Goal: Information Seeking & Learning: Check status

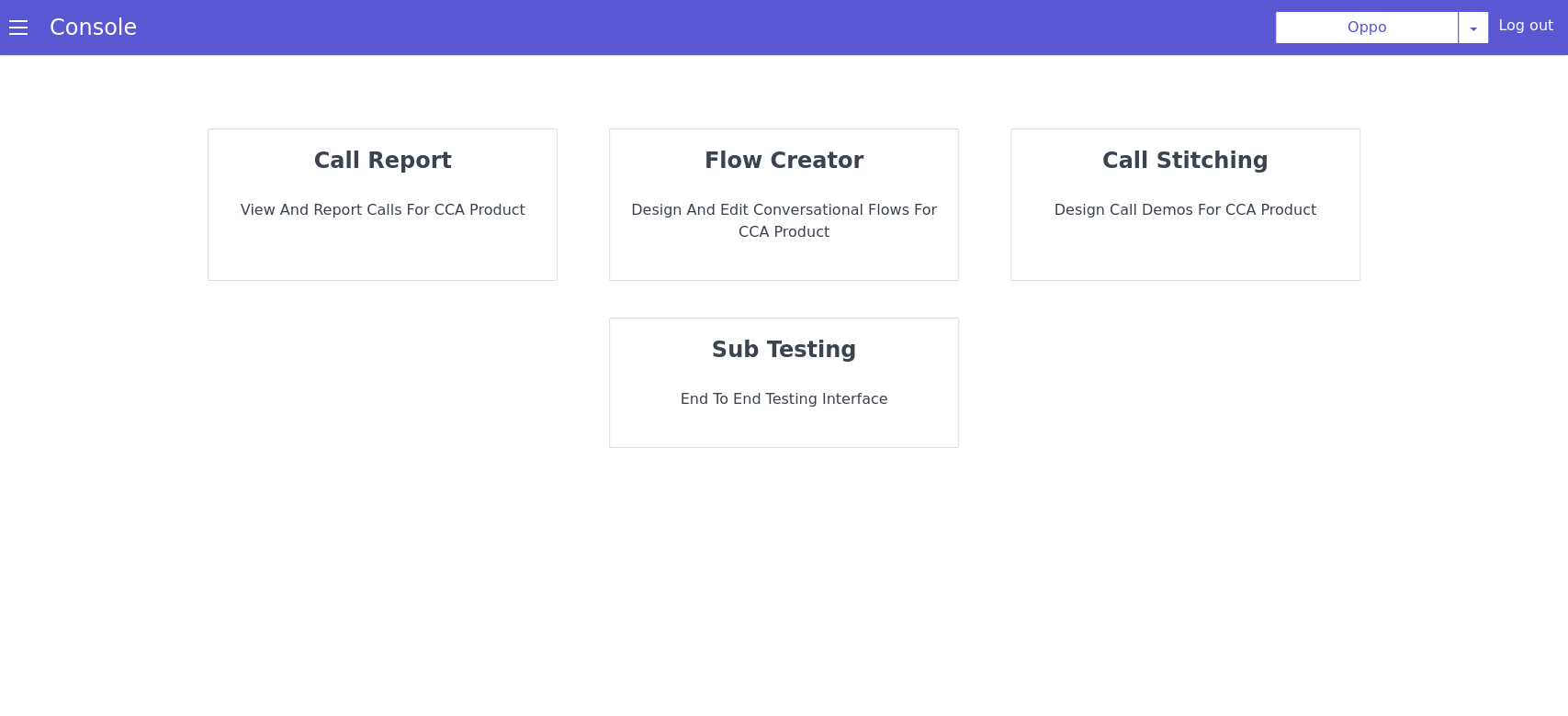
click at [342, 248] on div "call report View and report calls for CCA Product" at bounding box center [382, 205] width 348 height 151
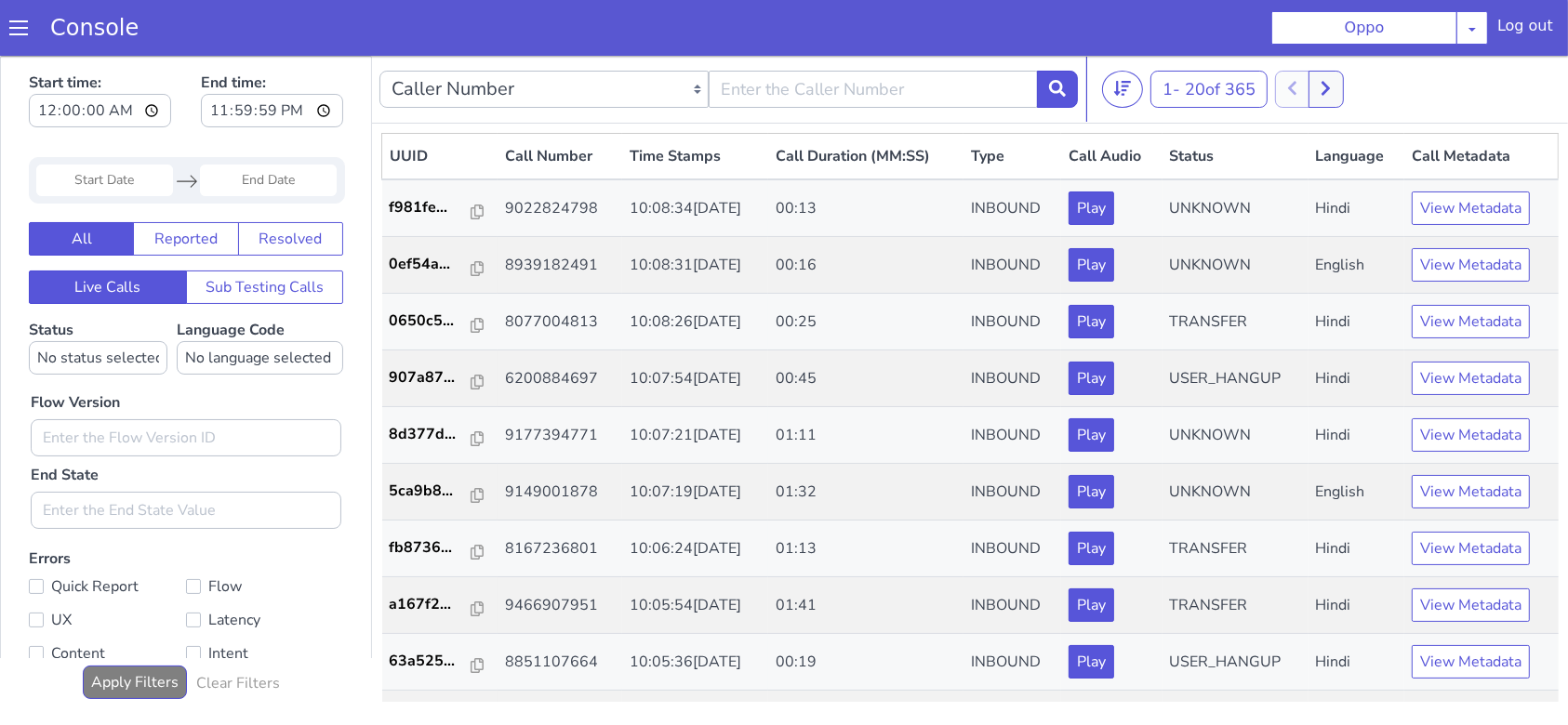
click at [53, 157] on div "Navigate forward to interact with the calendar and select a date. Press the que…" at bounding box center [186, 180] width 316 height 47
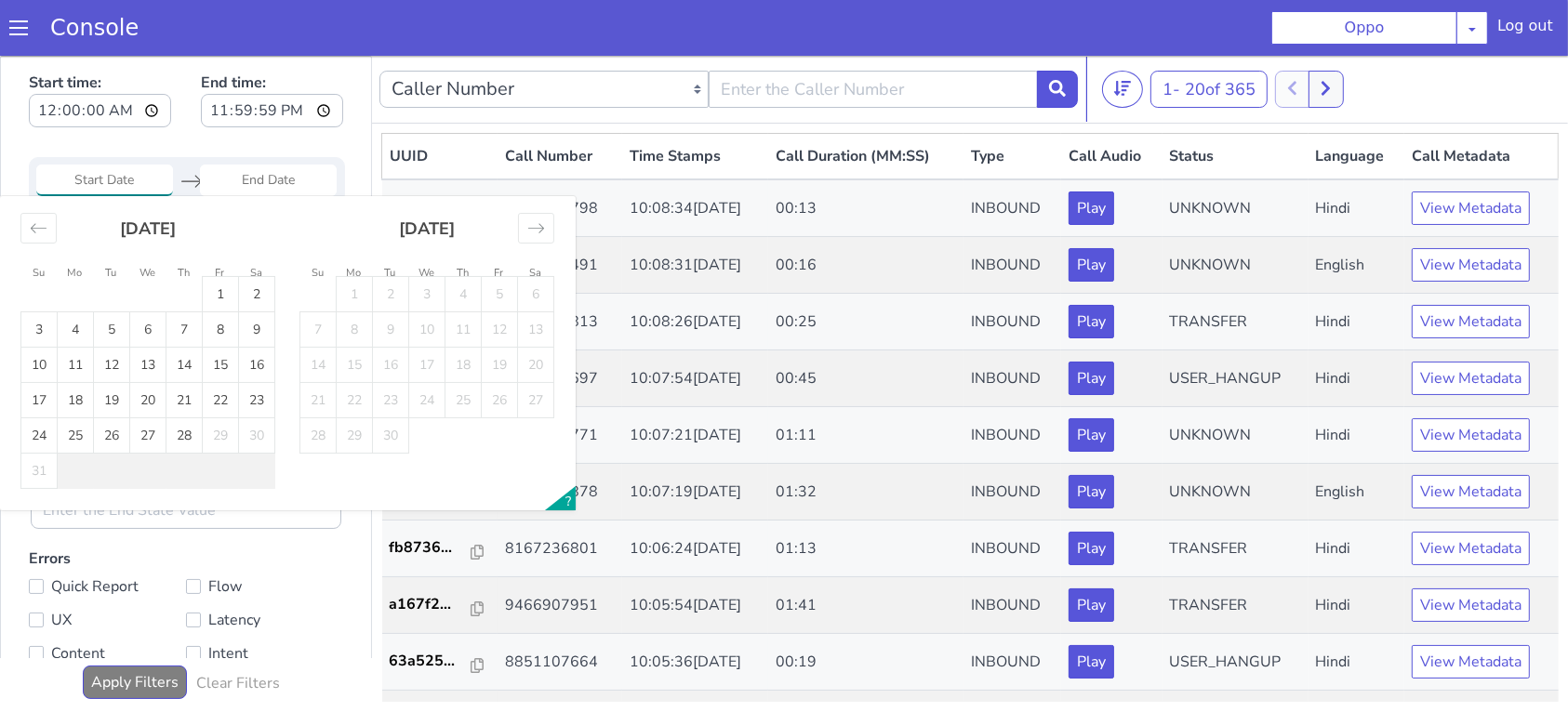
click at [46, 169] on input "Start Date" at bounding box center [105, 180] width 137 height 32
click at [114, 430] on td "26" at bounding box center [112, 435] width 37 height 36
type input "[DATE]"
click at [150, 438] on td "27" at bounding box center [148, 435] width 37 height 36
type input "[DATE]"
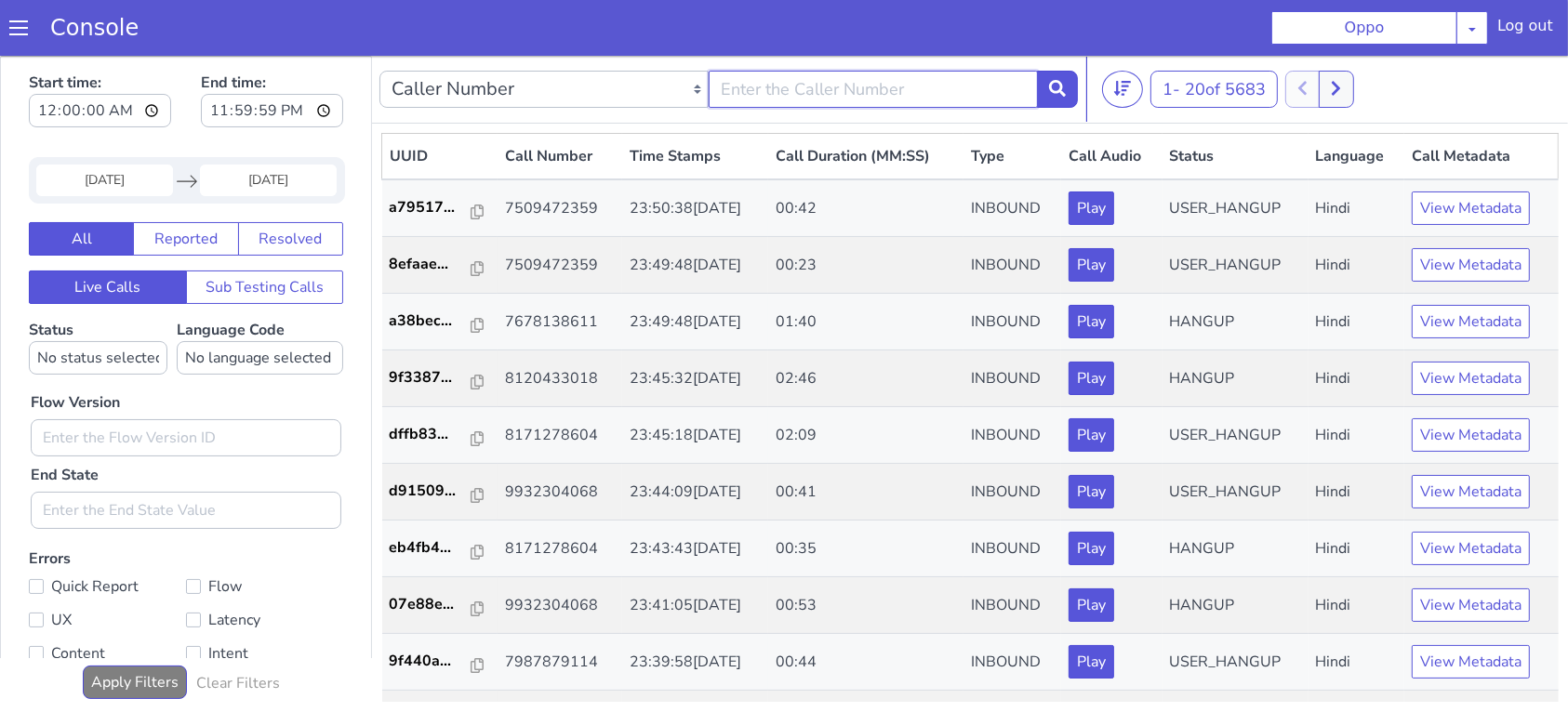
click at [830, 96] on input "text" at bounding box center [874, 88] width 329 height 38
type input "9981958963"
click at [1052, 82] on icon at bounding box center [1057, 87] width 17 height 17
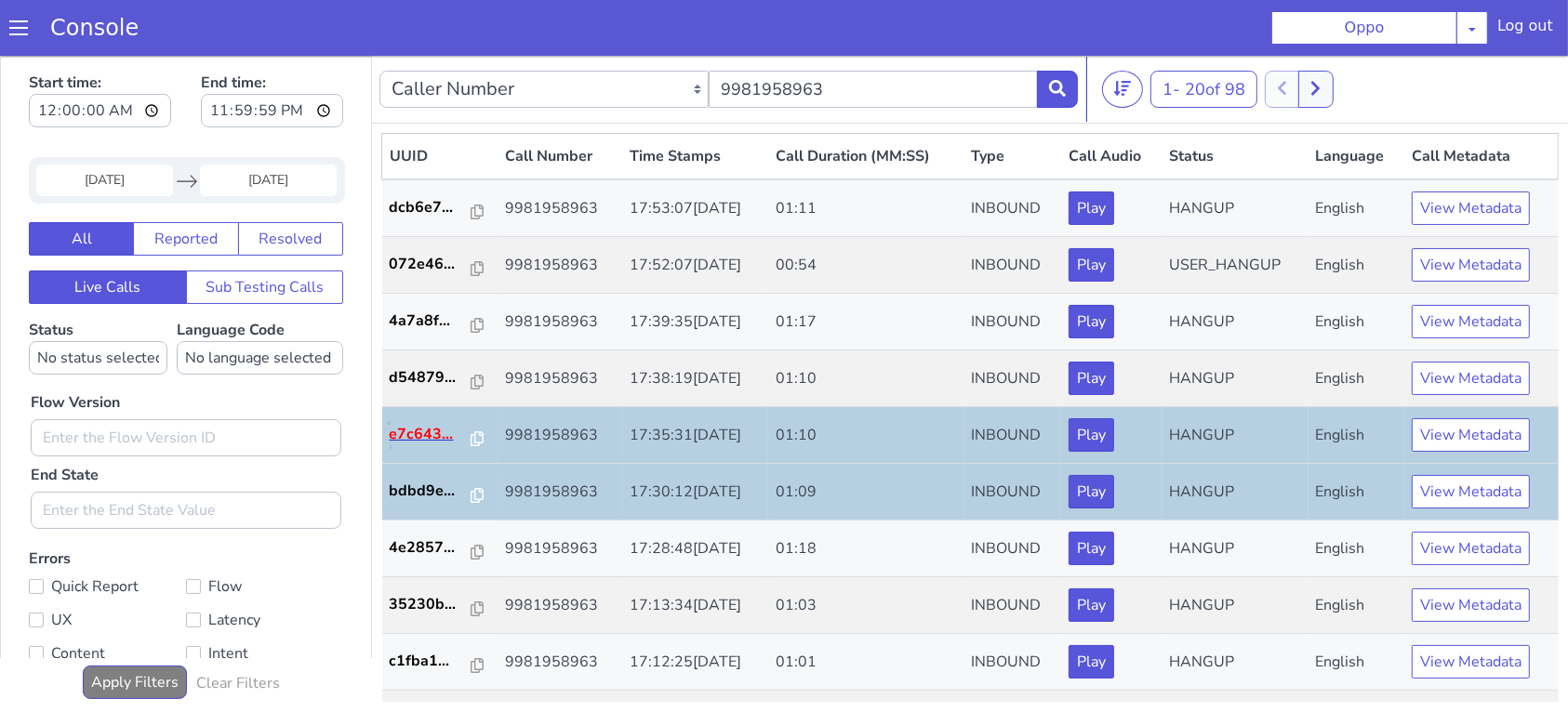
click at [410, 434] on p "e7c643..." at bounding box center [430, 433] width 82 height 23
click at [471, 441] on icon at bounding box center [477, 437] width 13 height 15
click at [1517, 422] on button "View Metadata" at bounding box center [1471, 434] width 118 height 34
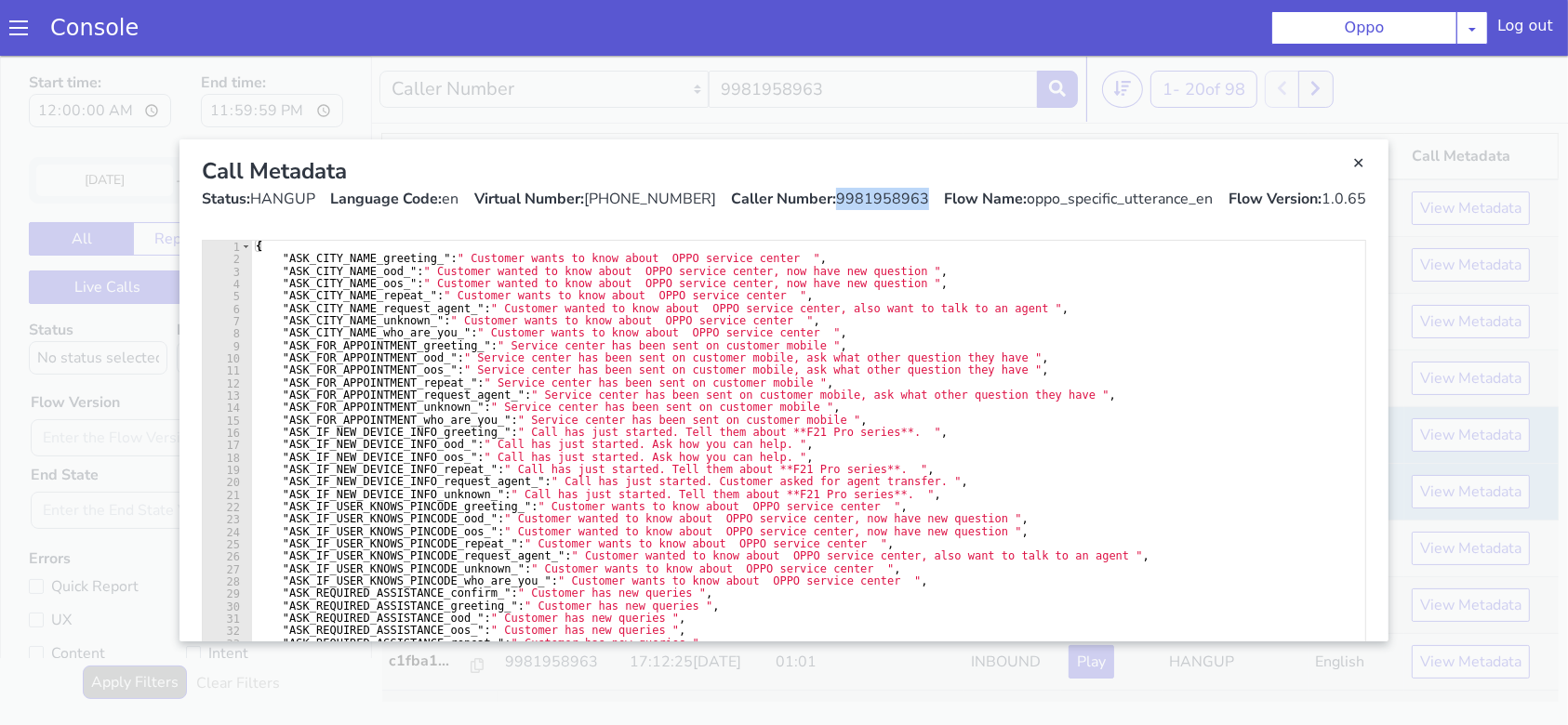
drag, startPoint x: 835, startPoint y: 194, endPoint x: 922, endPoint y: 218, distance: 90.2
click at [922, 218] on div "Call Metadata Status: HANGUP Language Code: en Virtual Number: [PHONE_NUMBER] C…" at bounding box center [784, 181] width 1194 height 85
copy div "9981958963"
click at [1370, 172] on div "Call Metadata Status: HANGUP Language Code: en Virtual Number: [PHONE_NUMBER] C…" at bounding box center [784, 181] width 1194 height 85
click at [1363, 167] on link "Close" at bounding box center [1359, 163] width 19 height 19
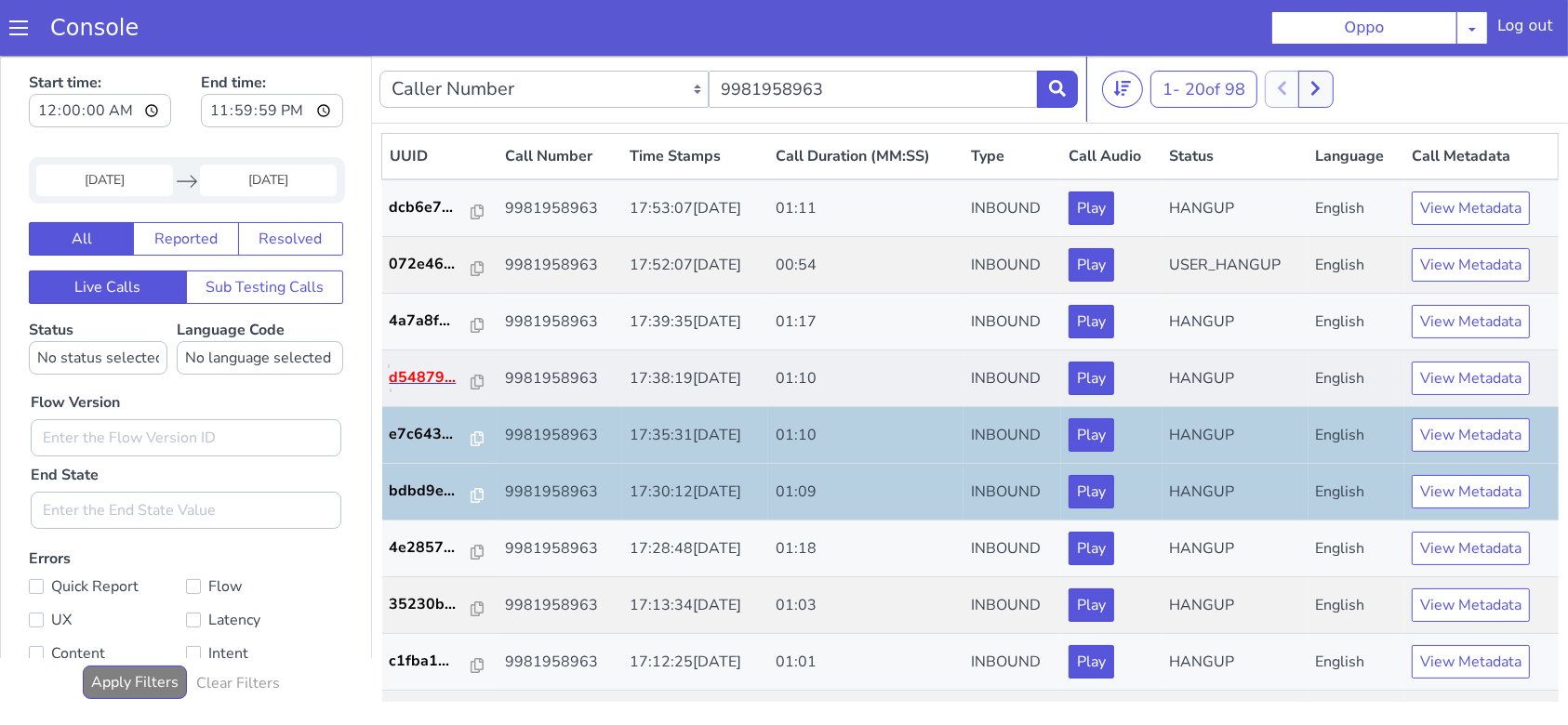
click at [430, 375] on p "d54879..." at bounding box center [430, 377] width 82 height 23
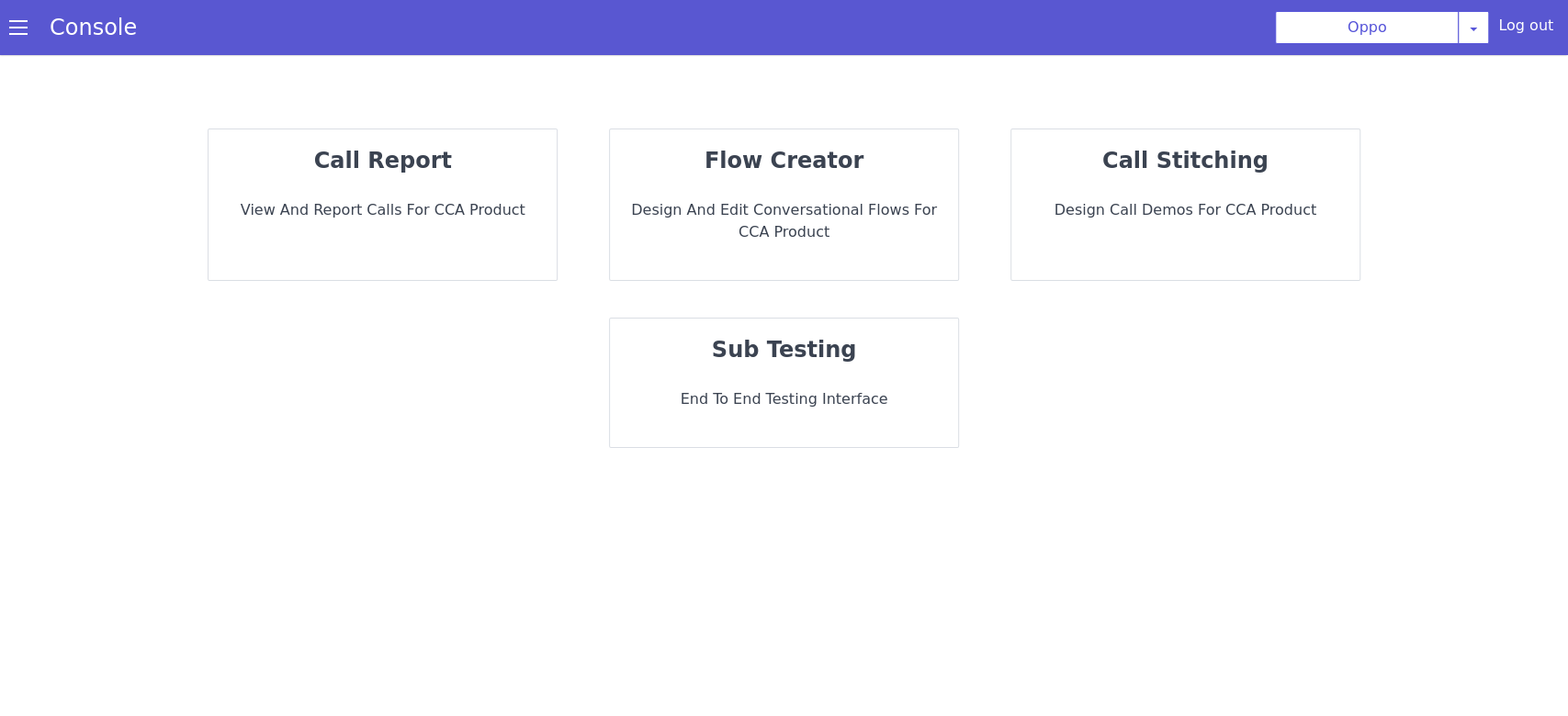
click at [306, 239] on div "call report View and report calls for CCA Product" at bounding box center [382, 205] width 348 height 151
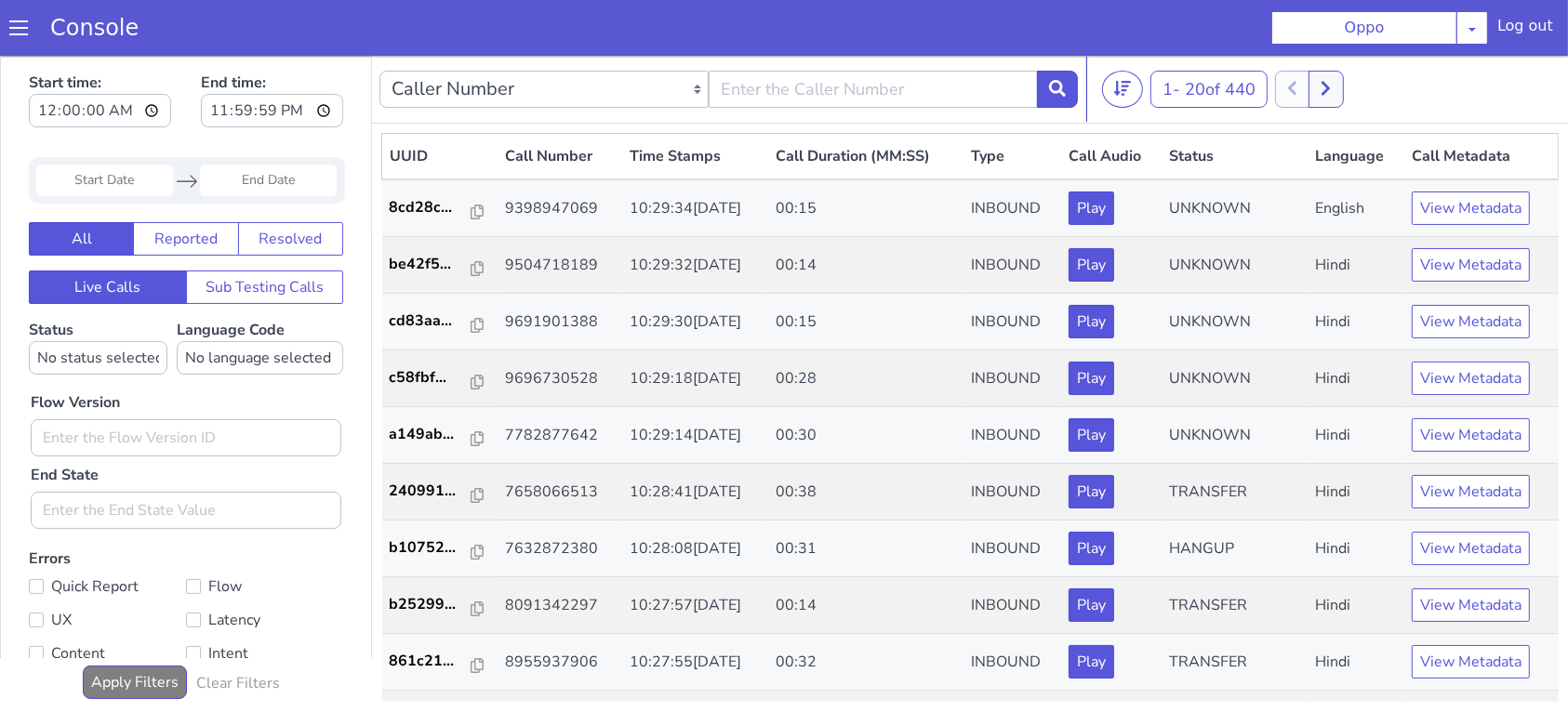
click at [72, 185] on input "Start Date" at bounding box center [105, 180] width 137 height 32
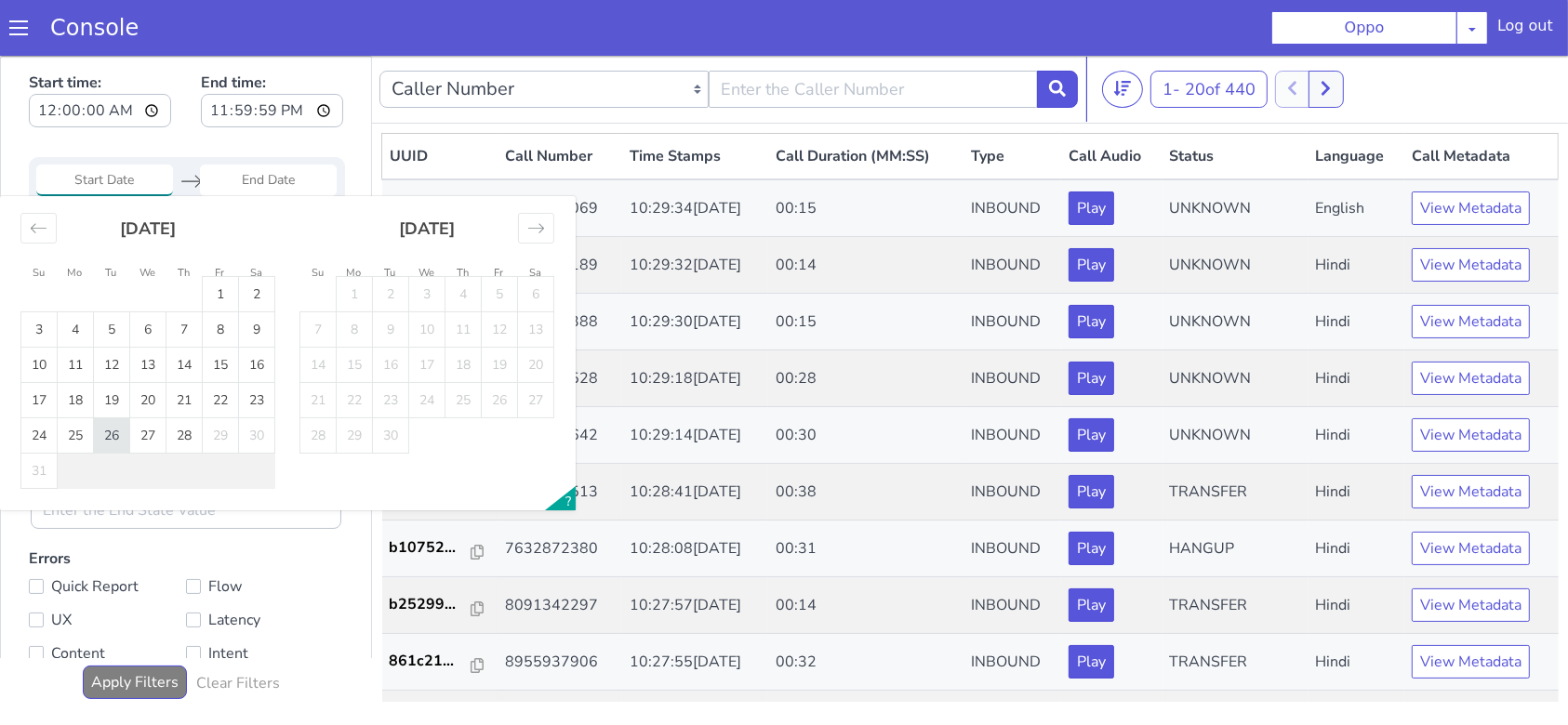
click at [109, 431] on td "26" at bounding box center [112, 435] width 37 height 36
type input "[DATE]"
click at [144, 434] on td "27" at bounding box center [148, 435] width 37 height 36
type input "[DATE]"
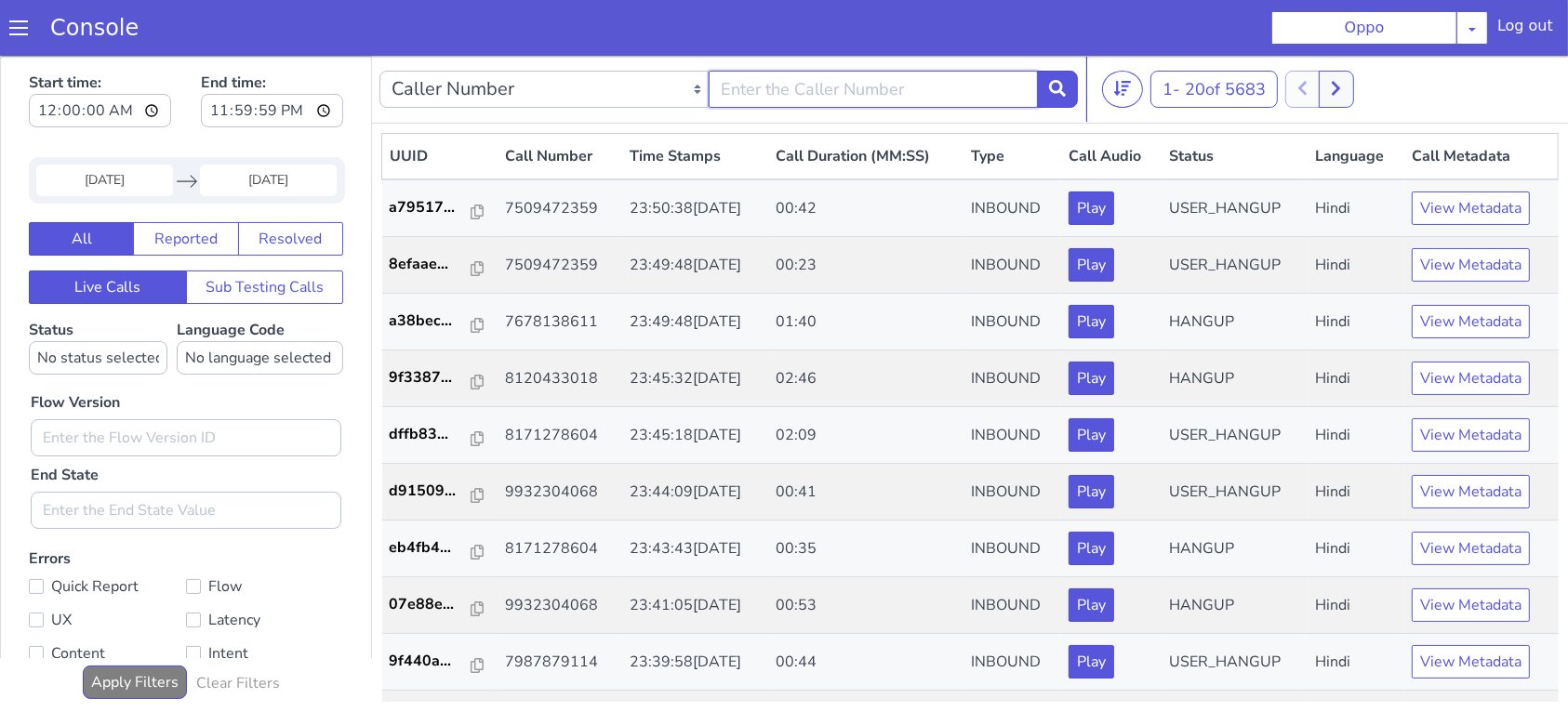
click at [950, 87] on input "text" at bounding box center [874, 88] width 329 height 38
type input "9981958963"
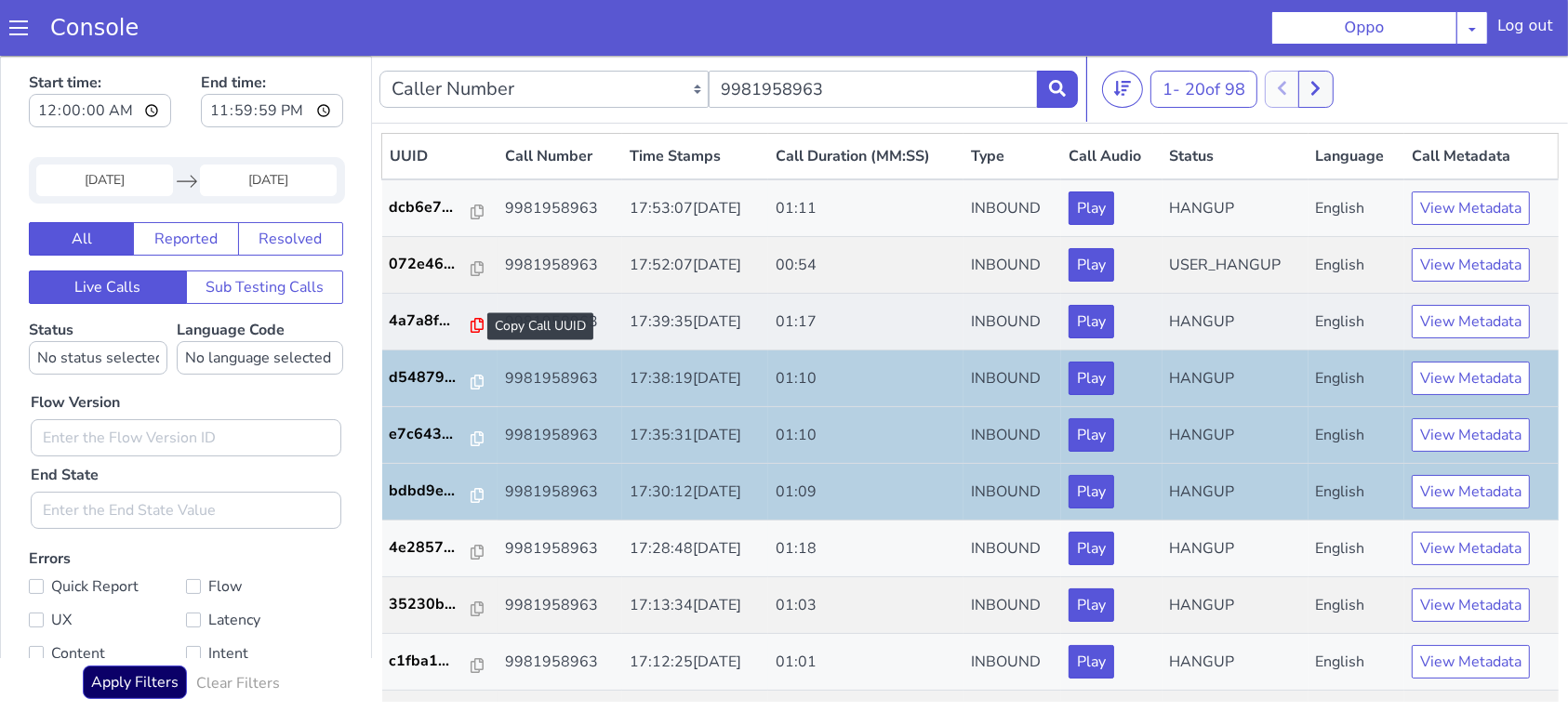
click at [471, 324] on icon at bounding box center [477, 324] width 13 height 15
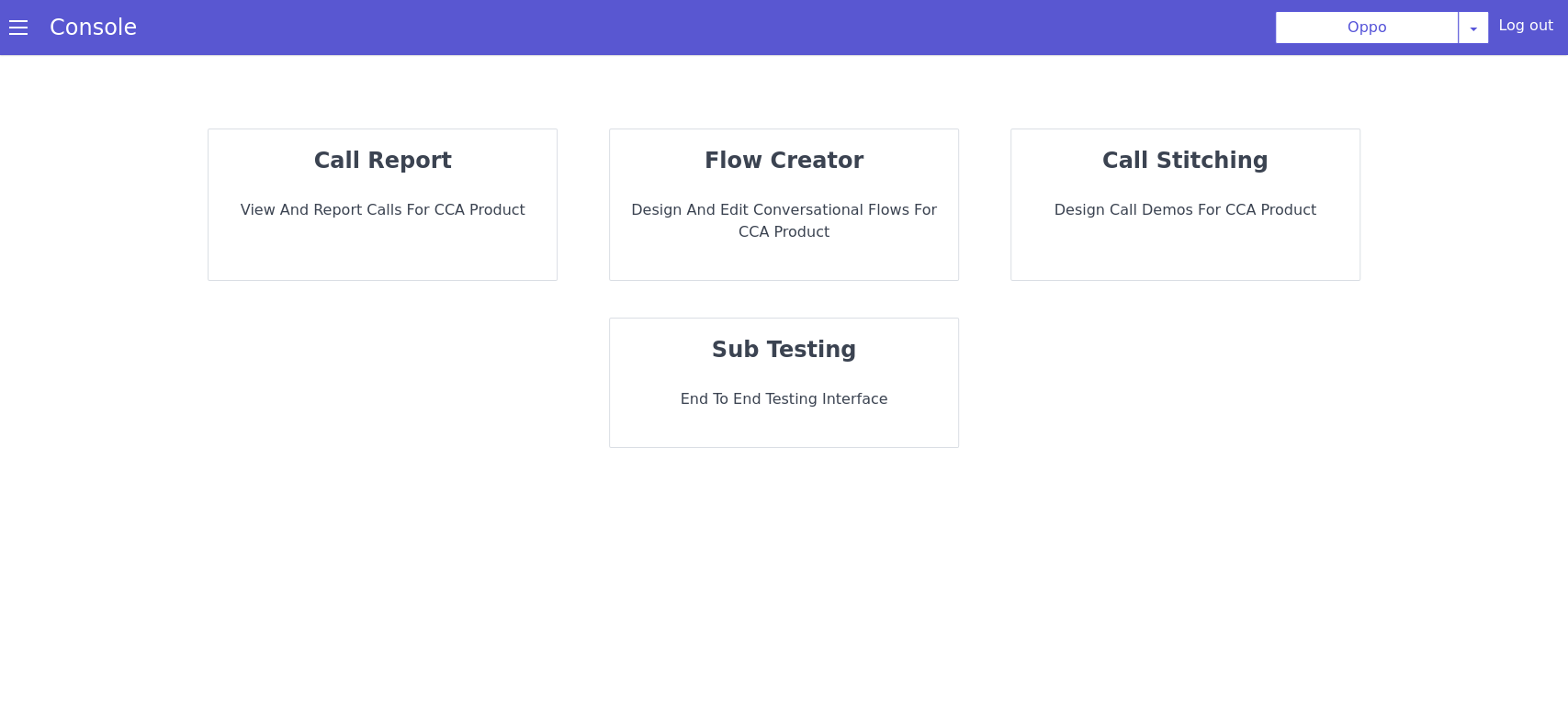
click at [319, 201] on p "View and report calls for CCA Product" at bounding box center [382, 211] width 318 height 23
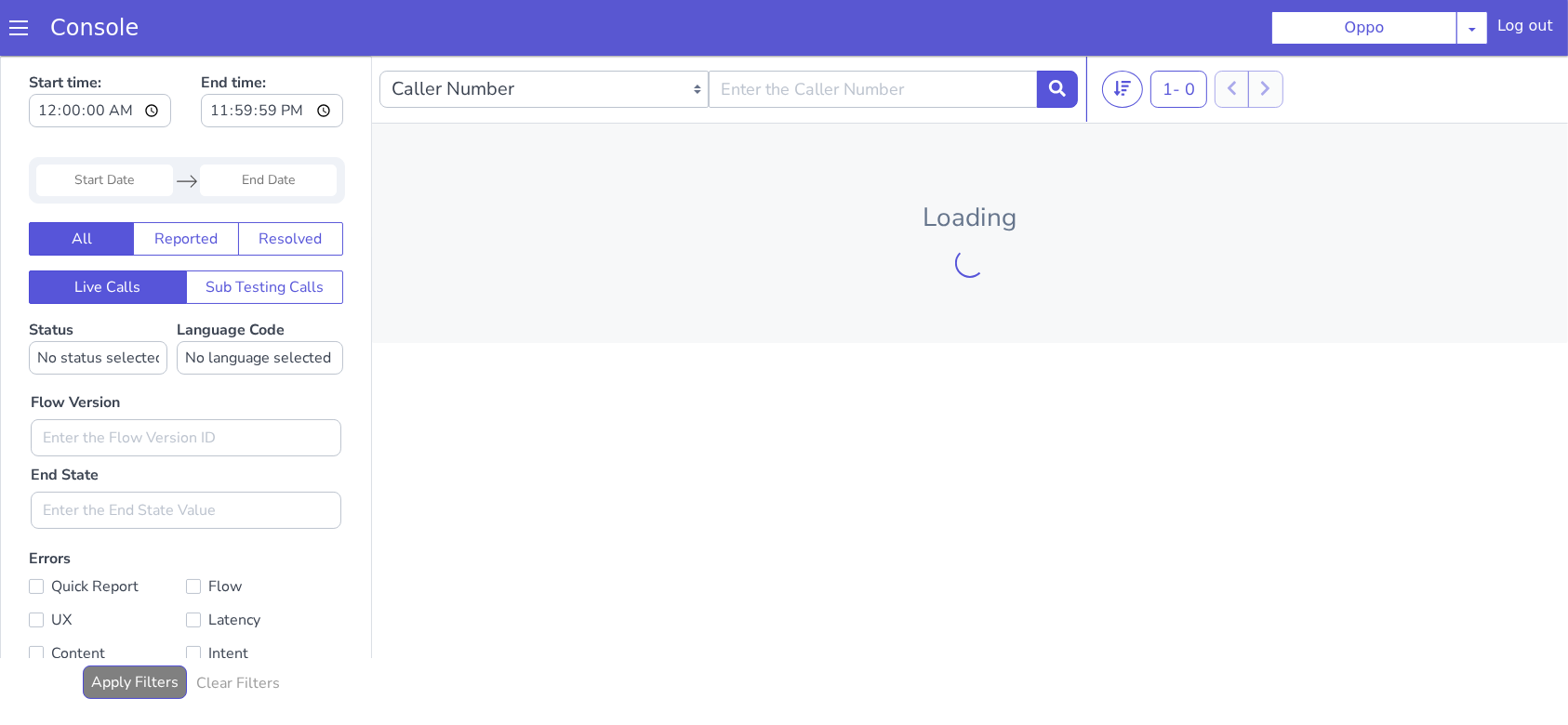
click at [45, 186] on input "Start Date" at bounding box center [105, 180] width 137 height 32
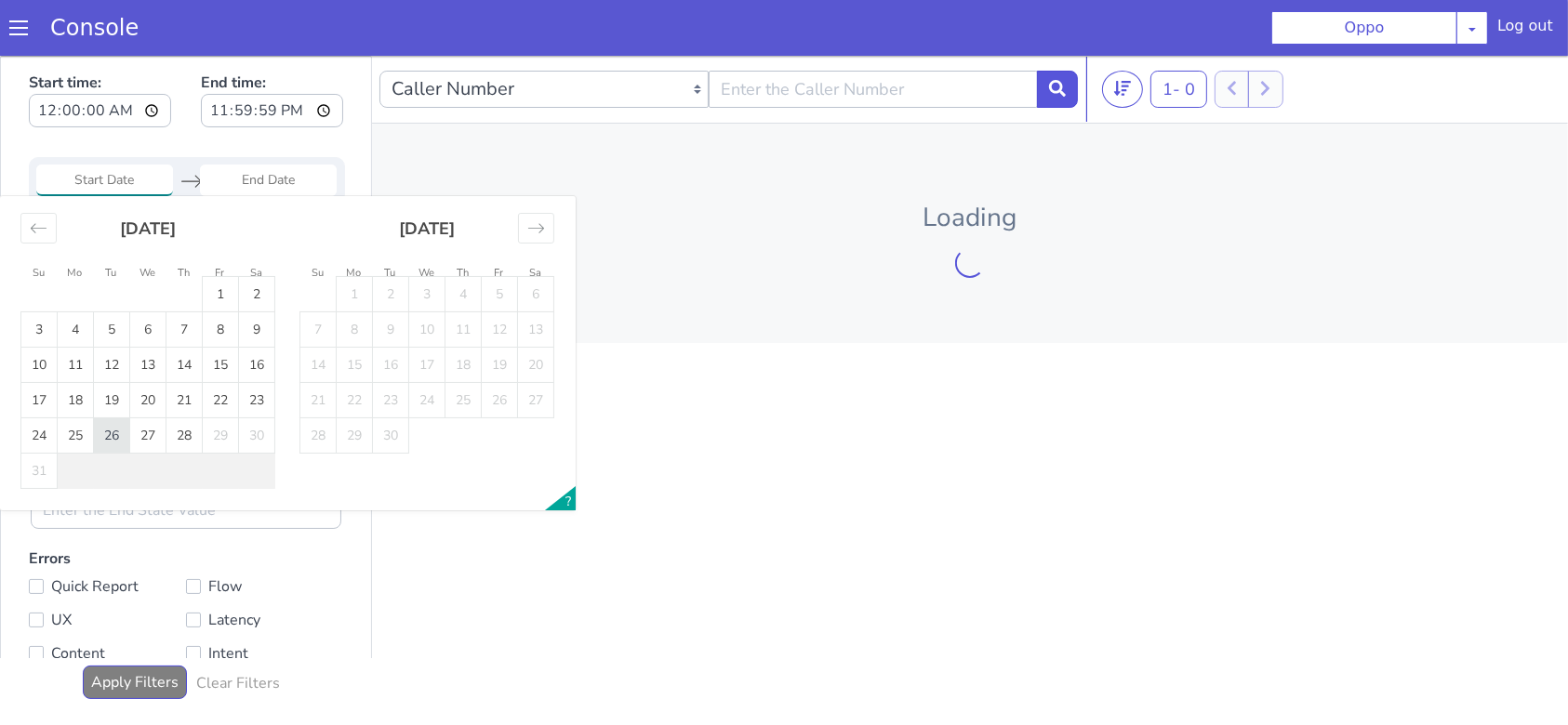
click at [122, 428] on td "26" at bounding box center [112, 435] width 37 height 36
type input "[DATE]"
click at [137, 428] on td "27" at bounding box center [148, 435] width 37 height 36
type input "[DATE]"
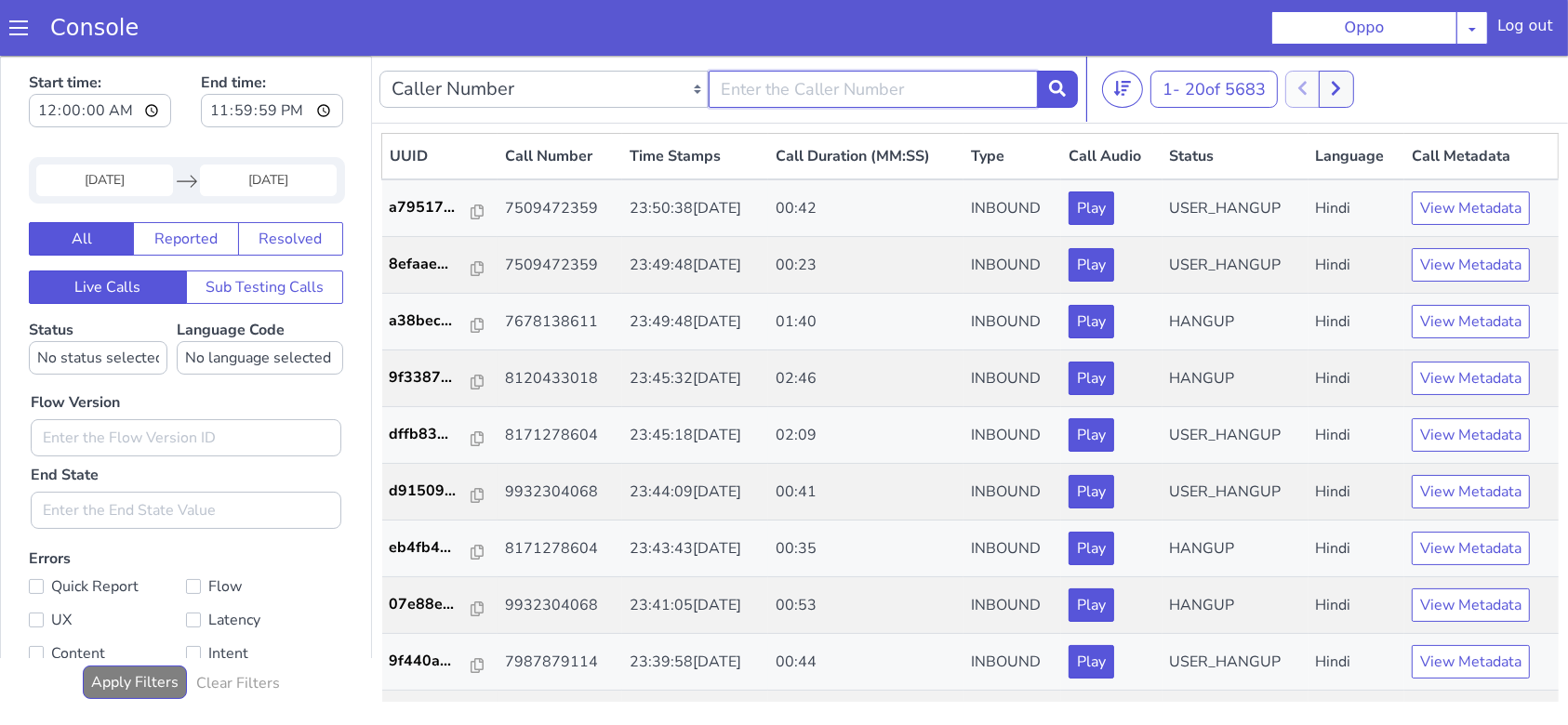
click at [773, 90] on input "text" at bounding box center [874, 88] width 329 height 38
type input "9981958963"
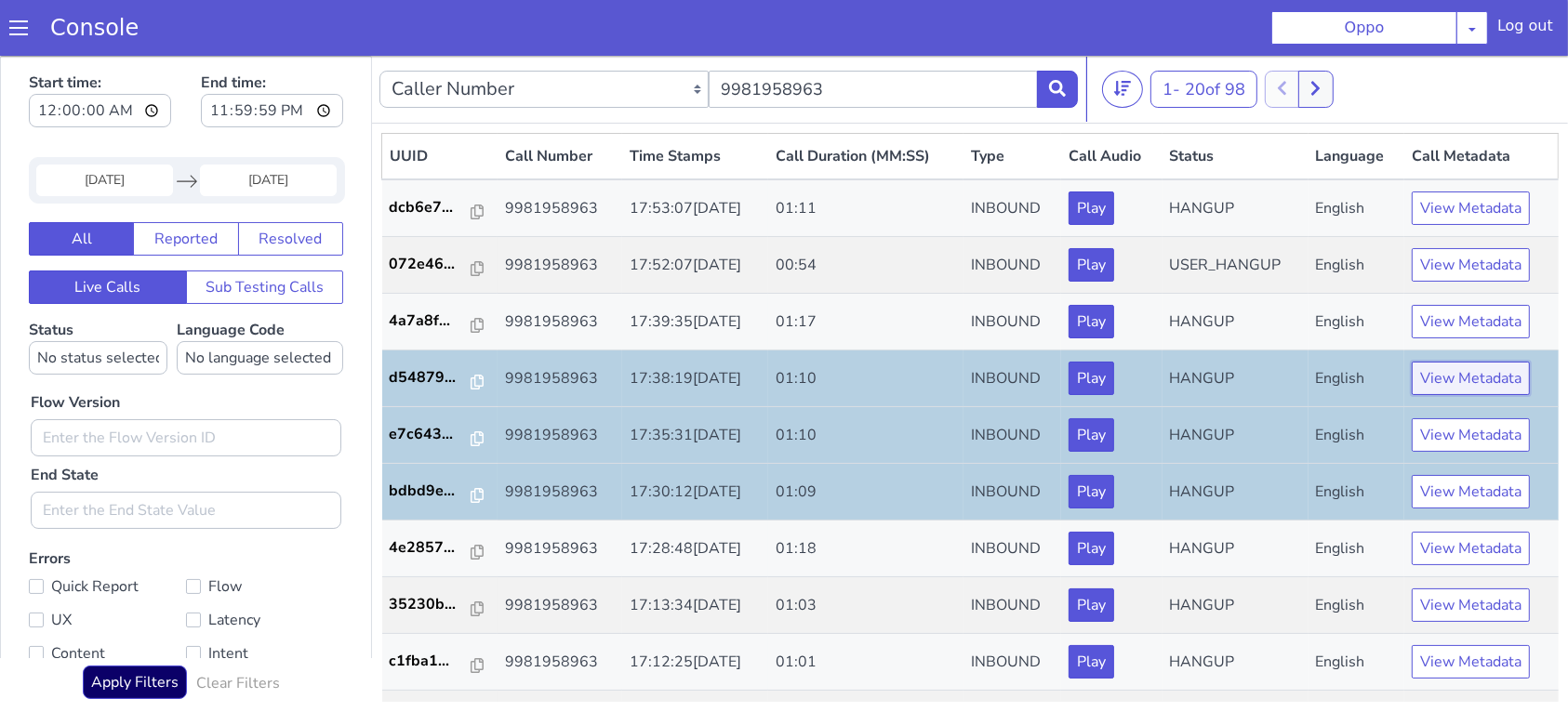
click at [1443, 375] on button "View Metadata" at bounding box center [1471, 378] width 118 height 34
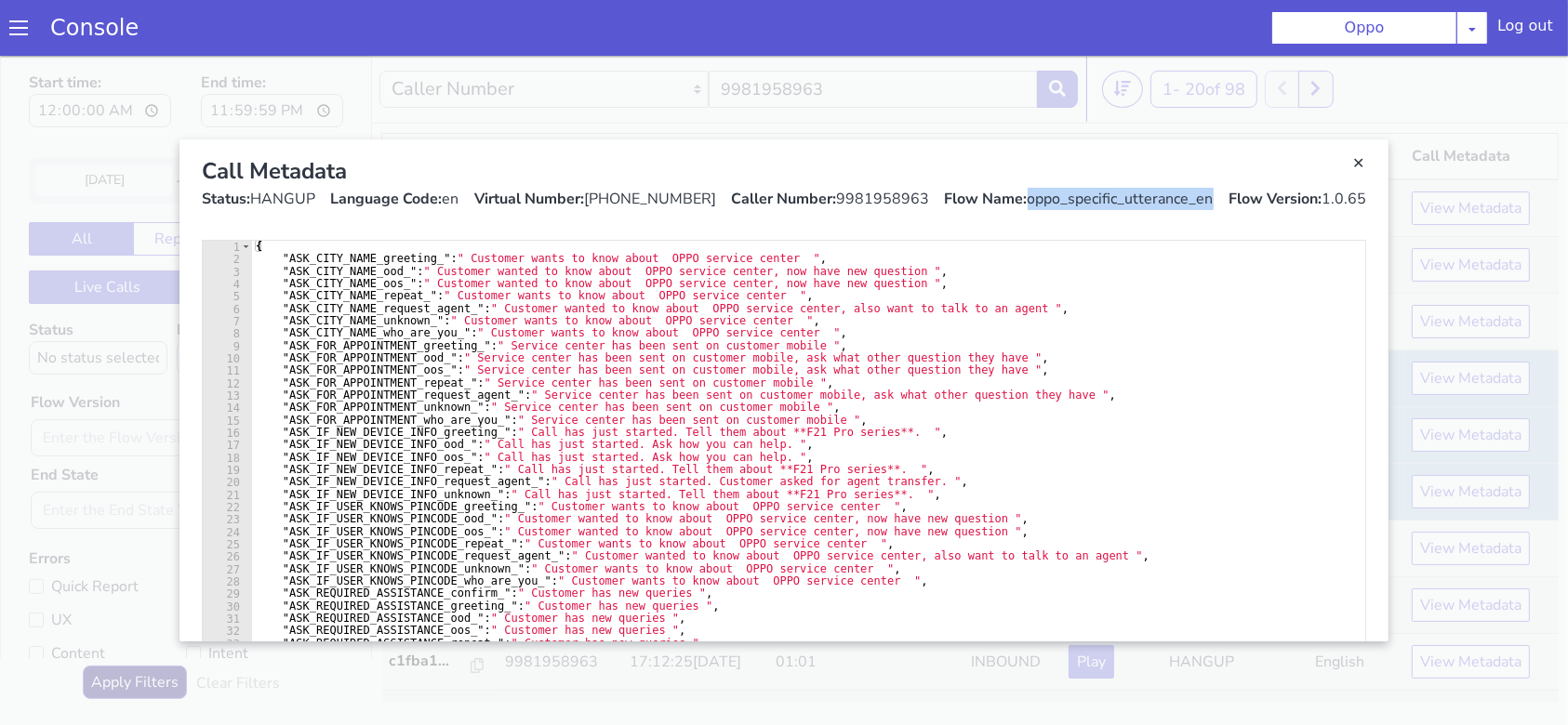
drag, startPoint x: 1067, startPoint y: 206, endPoint x: 1206, endPoint y: 213, distance: 139.2
click at [1206, 213] on div "Call Metadata Status: HANGUP Language Code: en Virtual Number: [PHONE_NUMBER] C…" at bounding box center [784, 181] width 1194 height 85
click at [1207, 211] on div "Call Metadata Status: HANGUP Language Code: en Virtual Number: [PHONE_NUMBER] C…" at bounding box center [784, 181] width 1194 height 85
click at [1358, 169] on link "Close" at bounding box center [1359, 163] width 19 height 19
